Goal: Check status: Check status

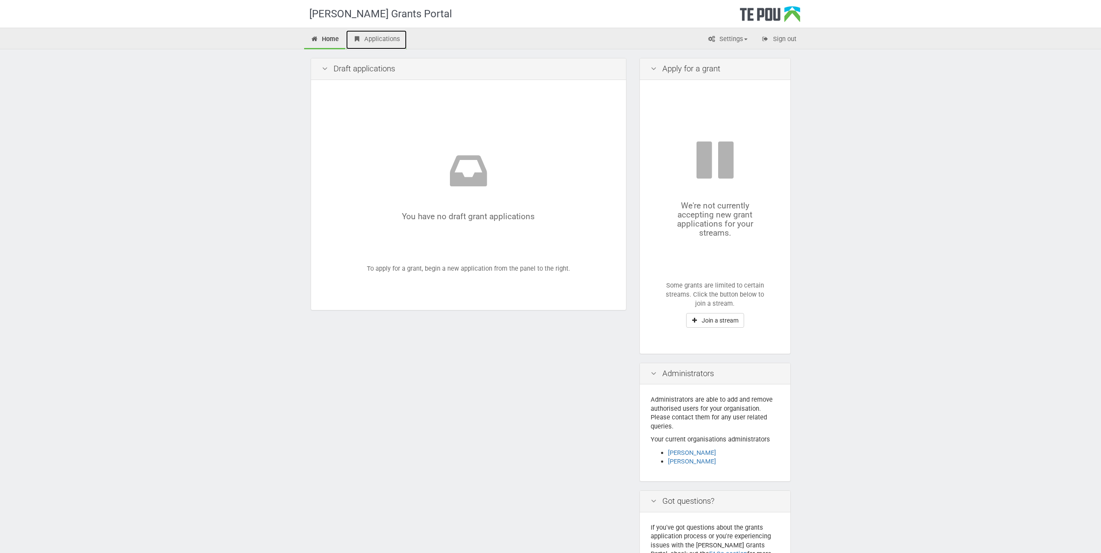
click at [374, 36] on link "Applications" at bounding box center [376, 39] width 61 height 19
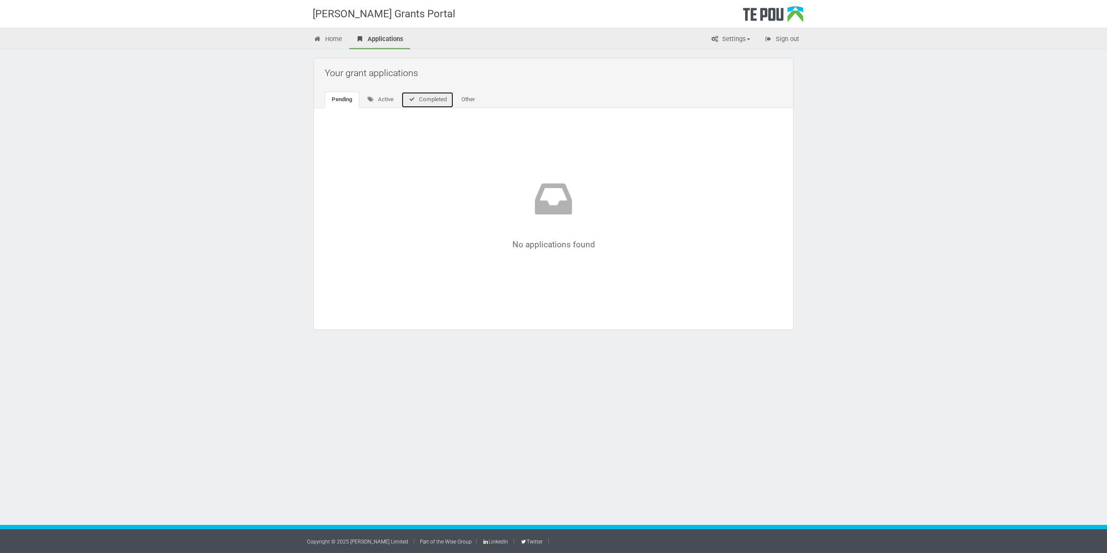
click at [443, 99] on link "Completed" at bounding box center [427, 100] width 52 height 16
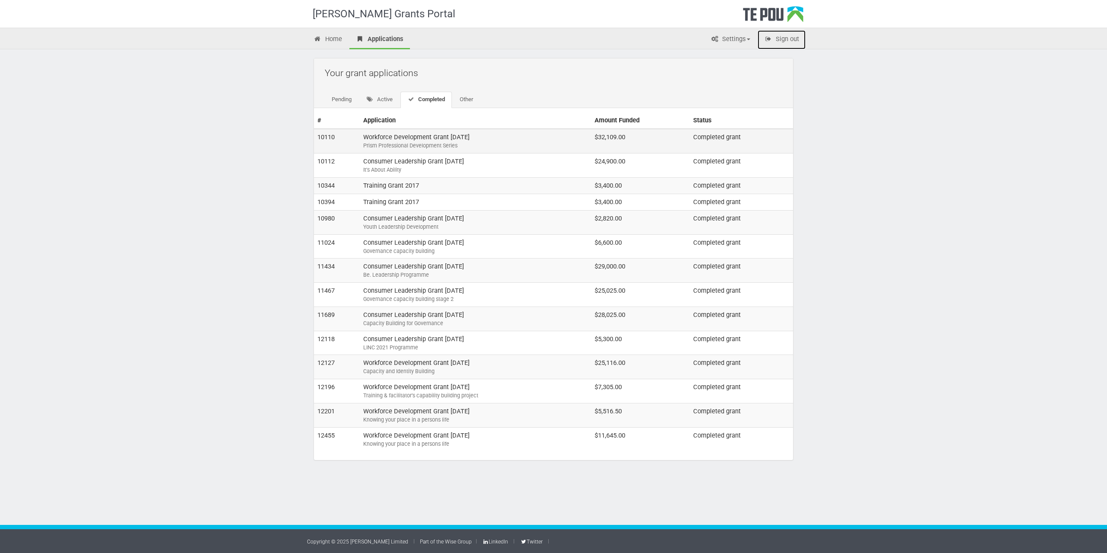
drag, startPoint x: 792, startPoint y: 39, endPoint x: 635, endPoint y: 150, distance: 191.8
click at [793, 39] on link "Sign out" at bounding box center [782, 39] width 48 height 19
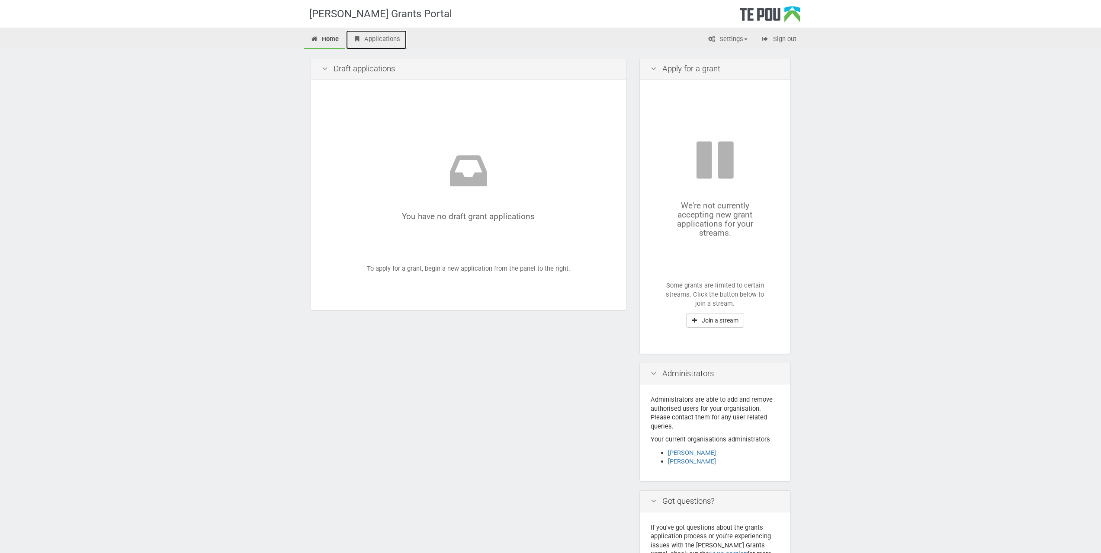
click at [372, 42] on link "Applications" at bounding box center [376, 39] width 61 height 19
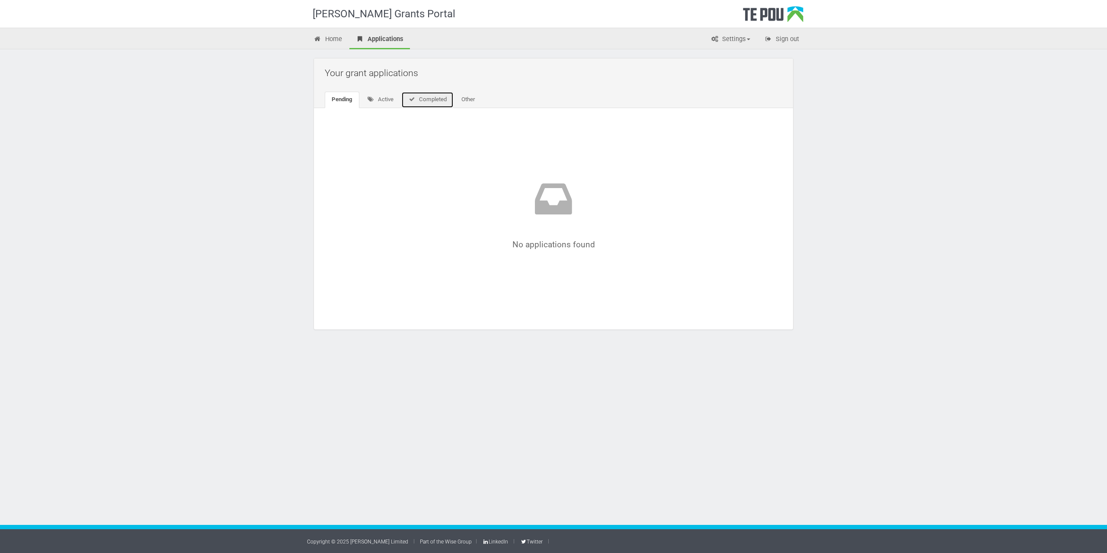
drag, startPoint x: 432, startPoint y: 103, endPoint x: 305, endPoint y: 343, distance: 272.5
click at [431, 103] on link "Completed" at bounding box center [427, 100] width 52 height 16
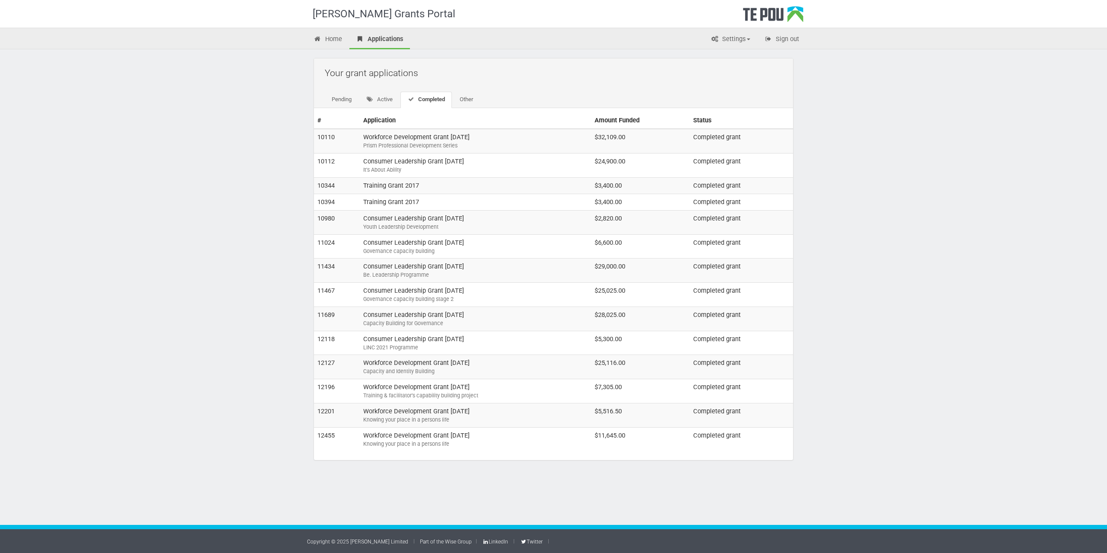
drag, startPoint x: 972, startPoint y: 124, endPoint x: 966, endPoint y: 151, distance: 27.6
click at [972, 124] on div "Te Pou Grants Portal Home Applications Settings Profile My account FAQs Sign ou…" at bounding box center [553, 276] width 1107 height 553
click at [715, 39] on icon at bounding box center [715, 39] width 8 height 6
drag, startPoint x: 731, startPoint y: 57, endPoint x: 964, endPoint y: 61, distance: 233.2
click at [731, 56] on link "Profile" at bounding box center [723, 57] width 68 height 13
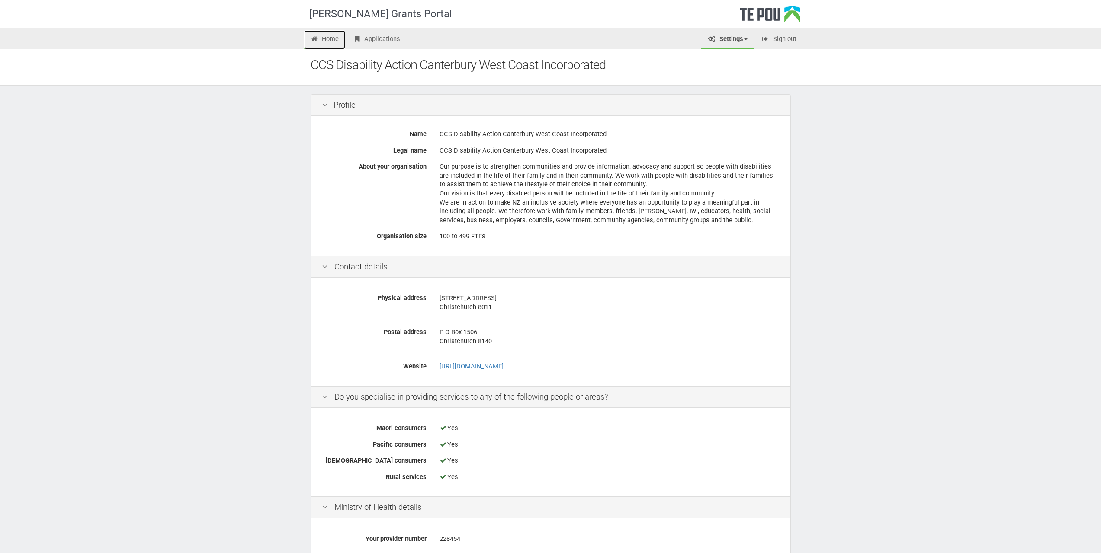
click at [327, 34] on link "Home" at bounding box center [325, 39] width 42 height 19
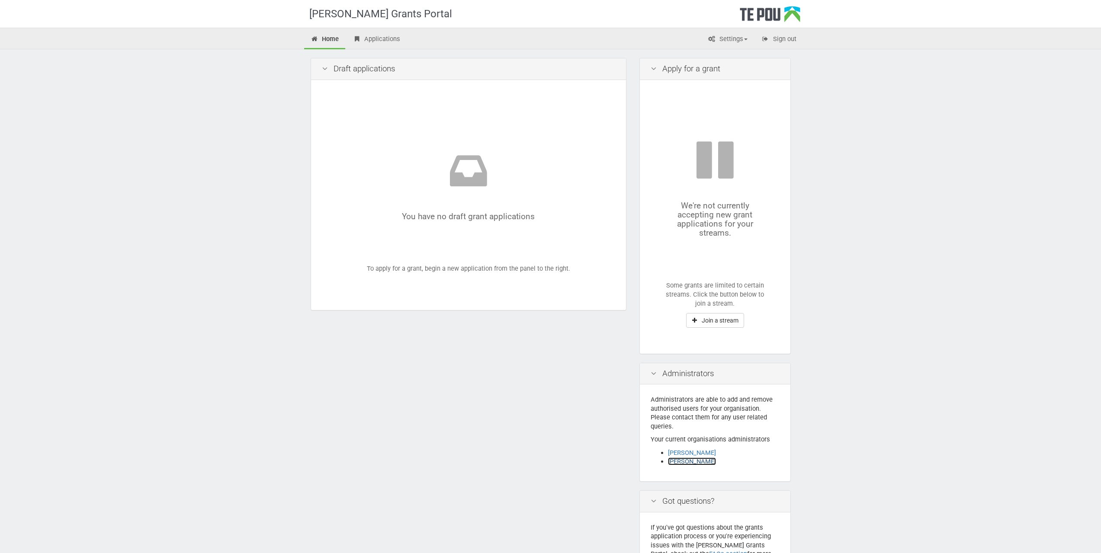
click at [700, 462] on link "[PERSON_NAME]" at bounding box center [692, 462] width 48 height 8
click at [942, 119] on div "[PERSON_NAME] Grants Portal Home Applications Settings Profile My account FAQs …" at bounding box center [550, 325] width 1101 height 651
click at [369, 37] on link "Applications" at bounding box center [376, 39] width 61 height 19
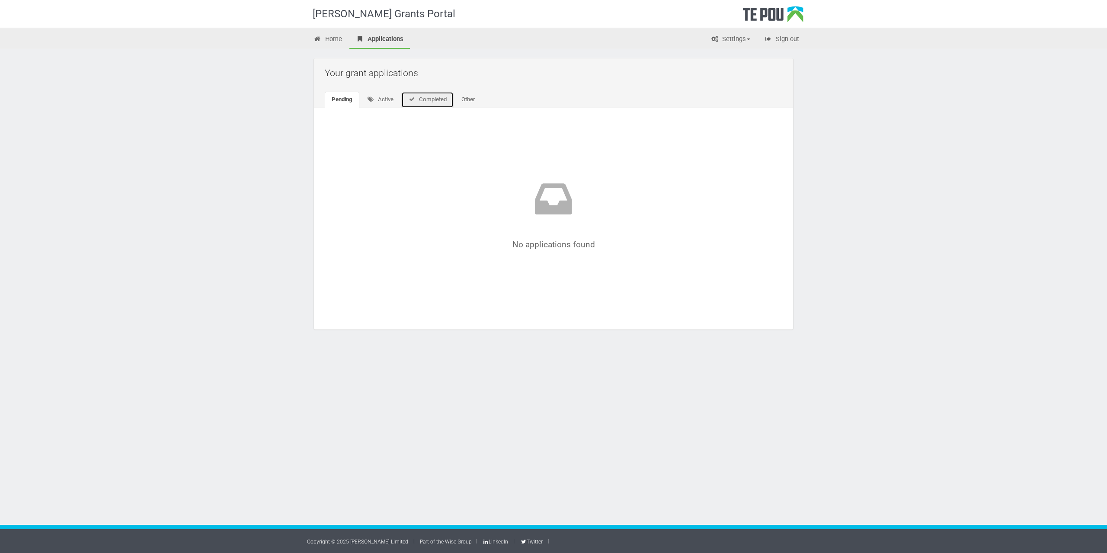
click at [423, 102] on link "Completed" at bounding box center [427, 100] width 52 height 16
